Goal: Information Seeking & Learning: Compare options

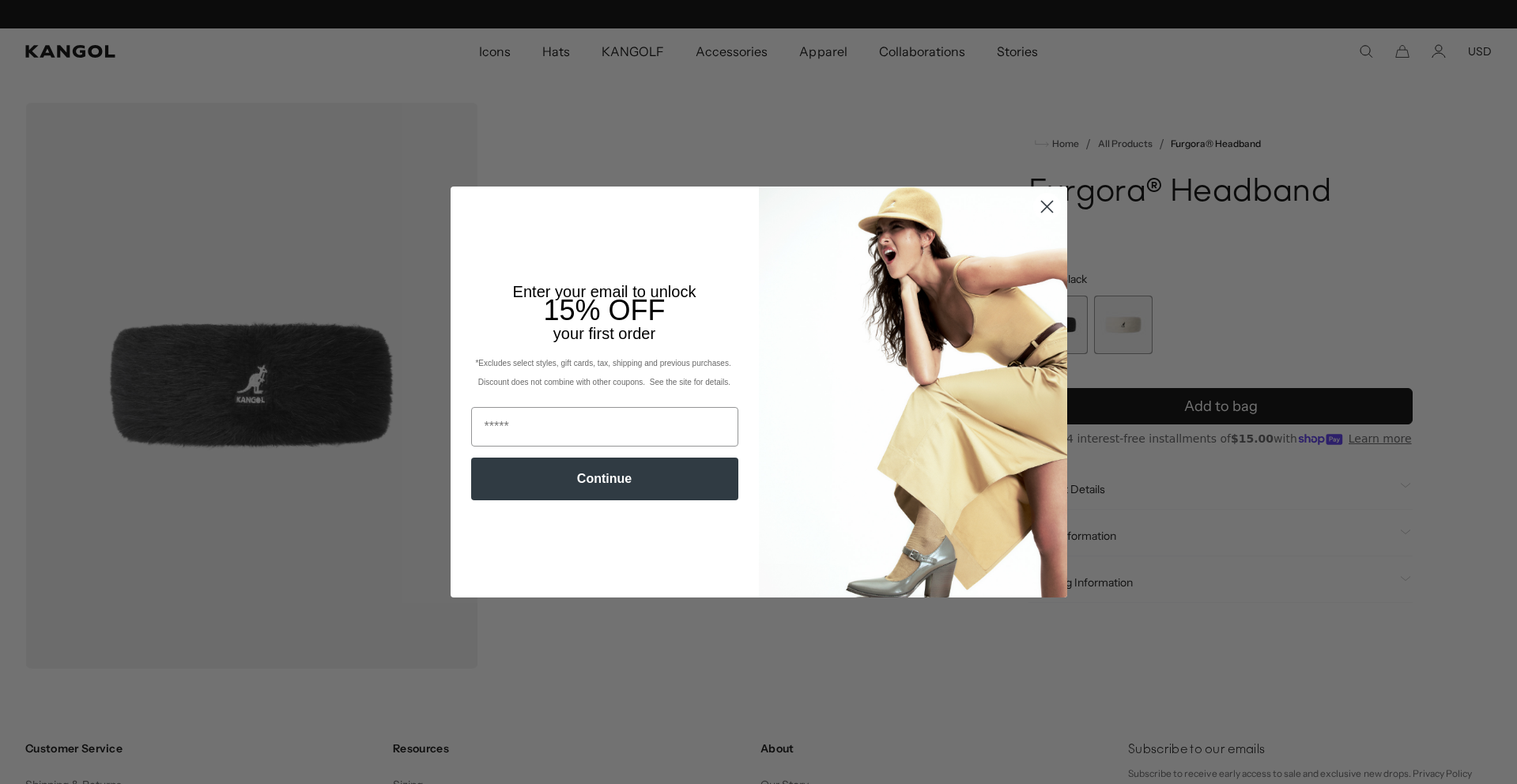
scroll to position [0, 325]
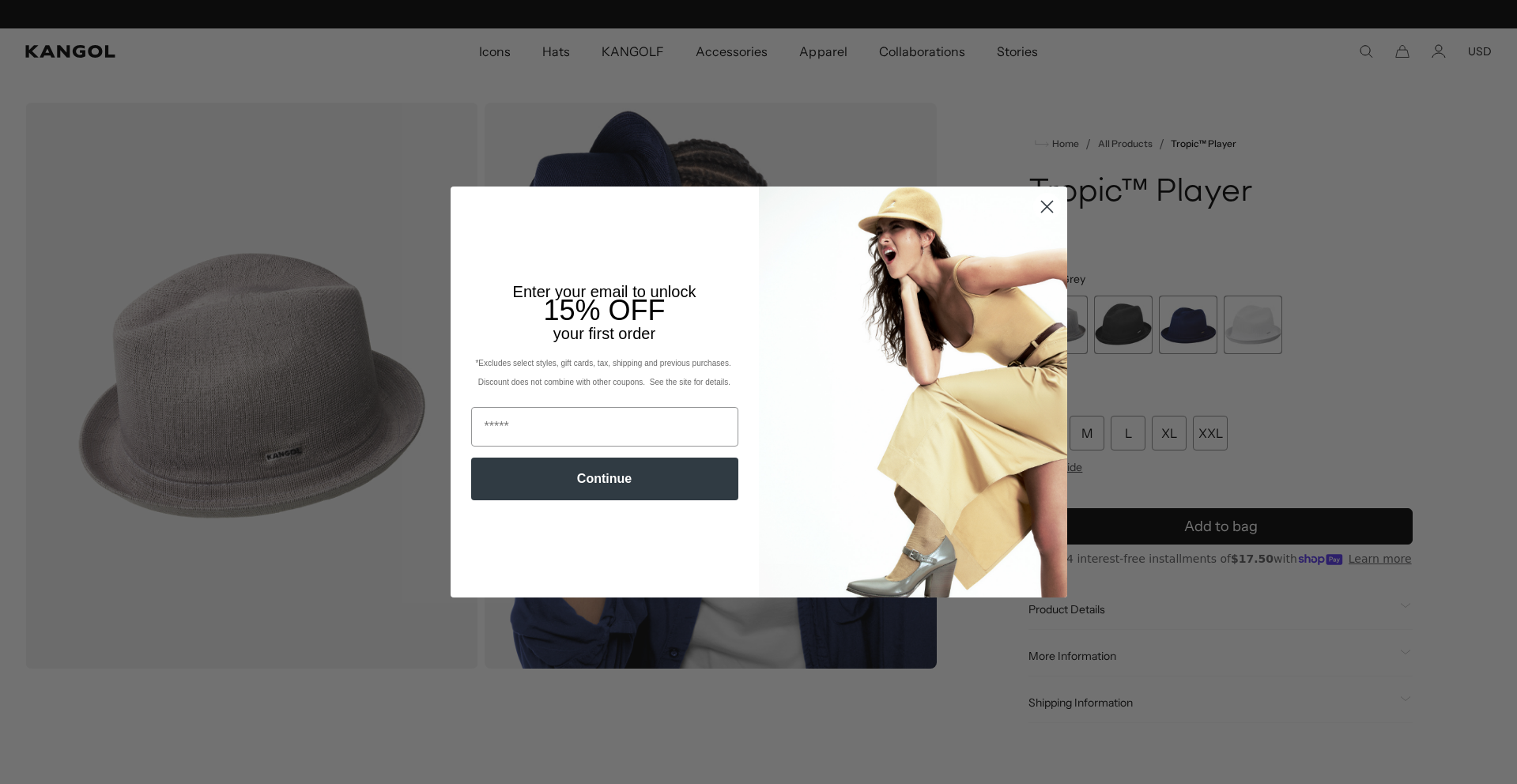
scroll to position [0, 325]
